Goal: Information Seeking & Learning: Learn about a topic

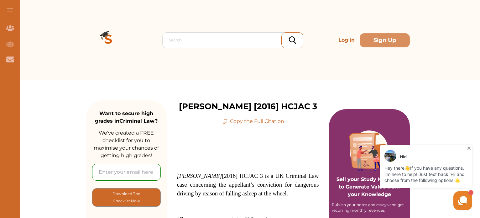
drag, startPoint x: 90, startPoint y: 5, endPoint x: 359, endPoint y: 89, distance: 281.8
click at [470, 145] on icon at bounding box center [469, 148] width 6 height 6
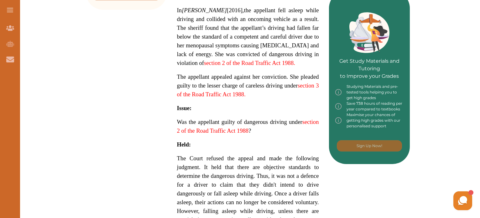
scroll to position [273, 0]
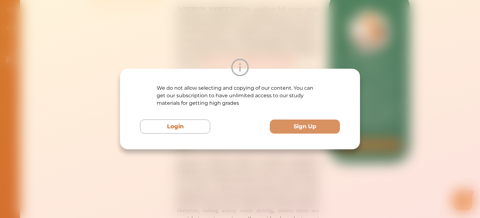
drag, startPoint x: 237, startPoint y: 128, endPoint x: 374, endPoint y: 46, distance: 159.3
click at [374, 46] on div "We do not allow selecting and copying of our content. You can get our subscript…" at bounding box center [240, 109] width 480 height 218
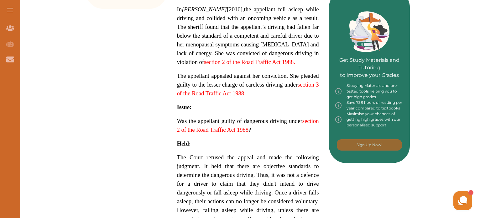
click at [221, 130] on span "section 2 of the Road Traffic Act 1988" at bounding box center [248, 125] width 142 height 15
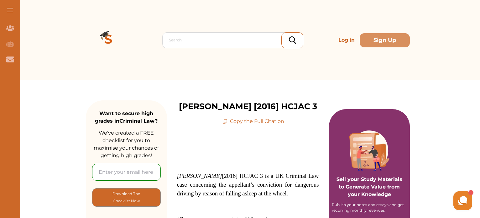
drag, startPoint x: 480, startPoint y: 32, endPoint x: 481, endPoint y: 50, distance: 17.6
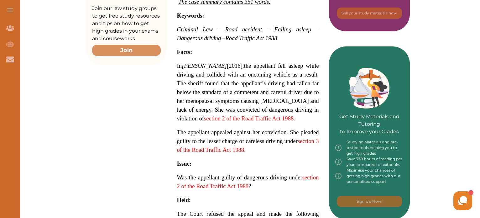
scroll to position [222, 0]
